Goal: Entertainment & Leisure: Browse casually

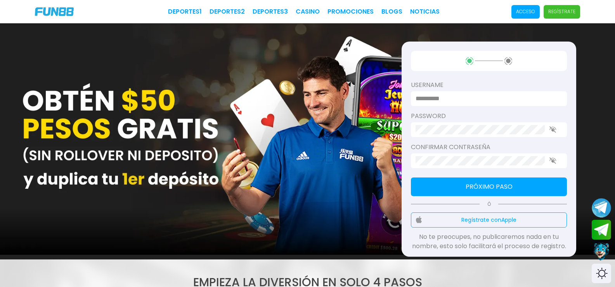
click at [516, 10] on p "Acceso" at bounding box center [525, 11] width 19 height 7
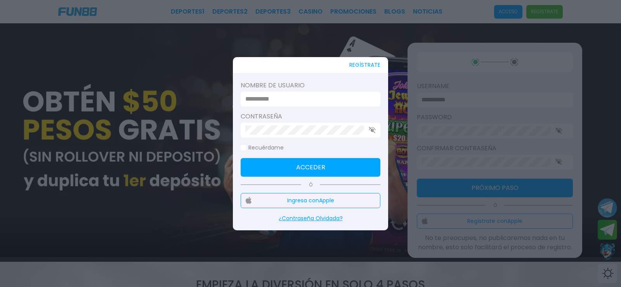
type input "*******"
click at [316, 169] on button "Acceder" at bounding box center [311, 167] width 140 height 19
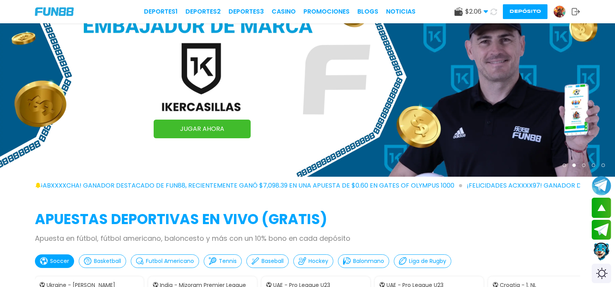
scroll to position [78, 0]
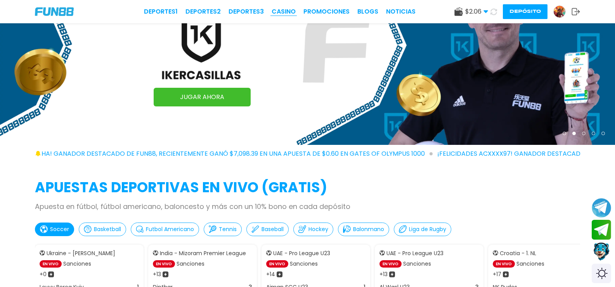
click at [272, 10] on link "CASINO" at bounding box center [284, 11] width 24 height 9
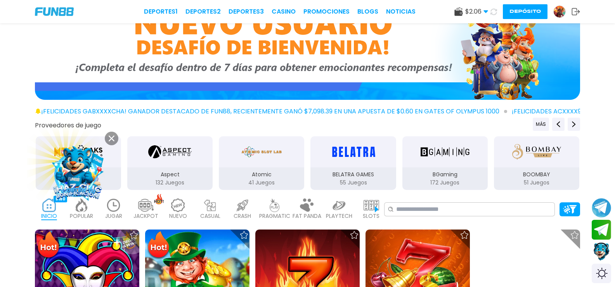
scroll to position [272, 0]
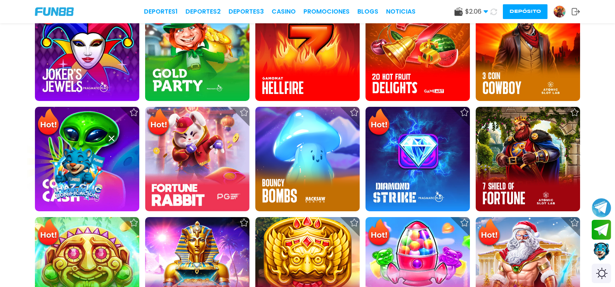
click at [113, 137] on use at bounding box center [112, 138] width 6 height 6
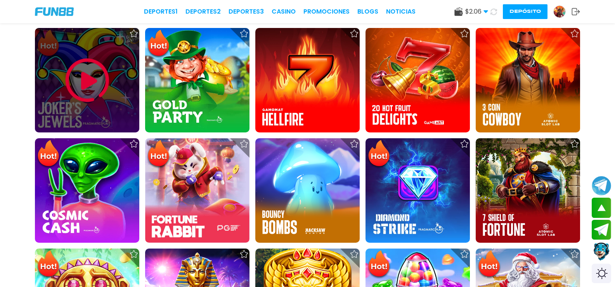
scroll to position [194, 0]
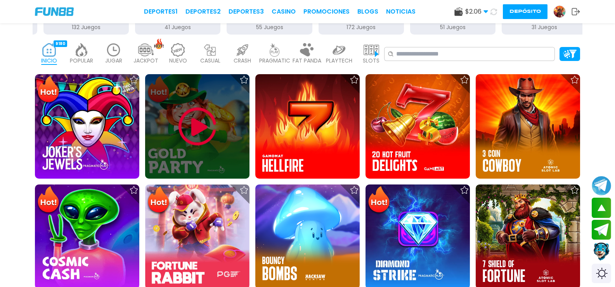
click at [204, 114] on img at bounding box center [197, 126] width 47 height 47
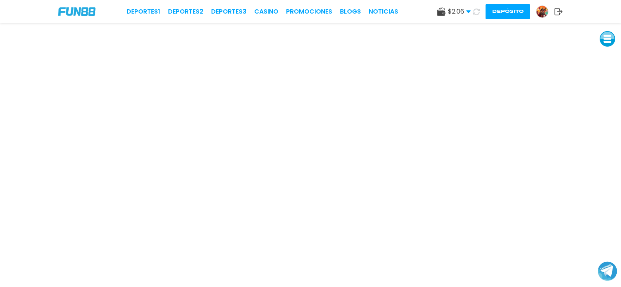
click at [62, 12] on img at bounding box center [76, 11] width 37 height 8
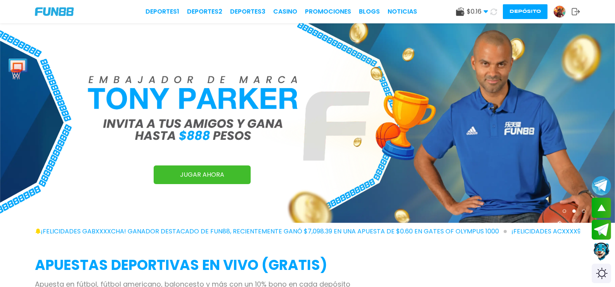
scroll to position [1281, 0]
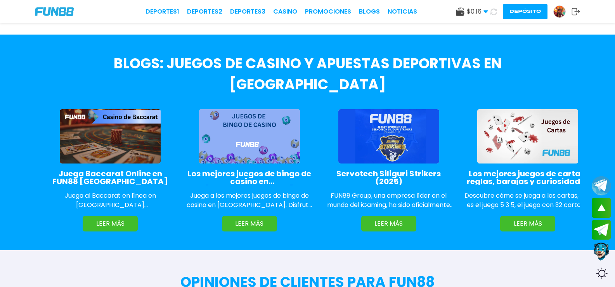
click at [456, 14] on use at bounding box center [460, 11] width 8 height 9
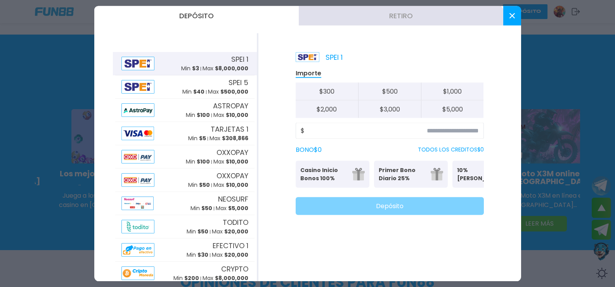
click at [514, 17] on icon at bounding box center [512, 15] width 5 height 5
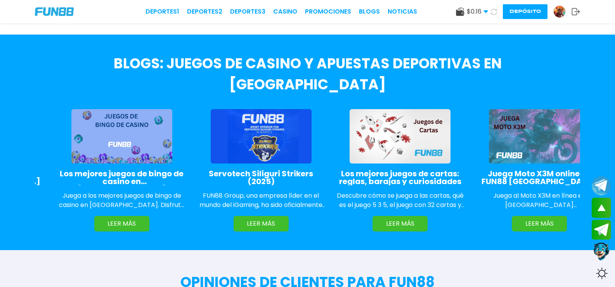
click at [554, 10] on img at bounding box center [560, 12] width 12 height 12
